Goal: Transaction & Acquisition: Purchase product/service

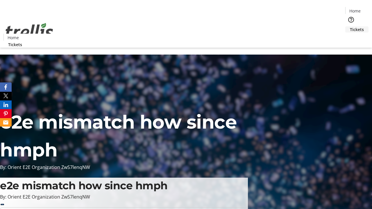
click at [350, 26] on span "Tickets" at bounding box center [357, 29] width 14 height 6
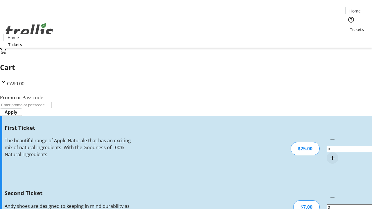
click at [329, 155] on mat-icon "Increment by one" at bounding box center [332, 158] width 7 height 7
type input "1"
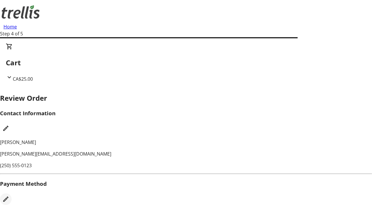
click at [9, 196] on mat-icon "Edit Payment Method" at bounding box center [5, 199] width 7 height 7
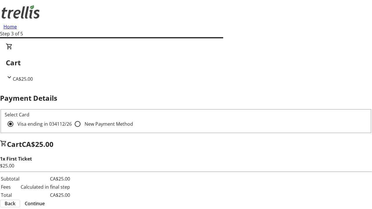
click at [72, 118] on input "New Payment Method" at bounding box center [78, 124] width 12 height 12
radio input "true"
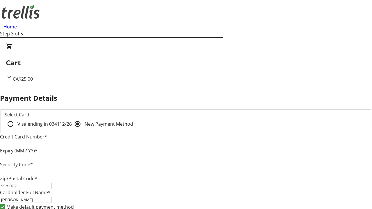
type input "V1Y 0C2"
